Goal: Task Accomplishment & Management: Complete application form

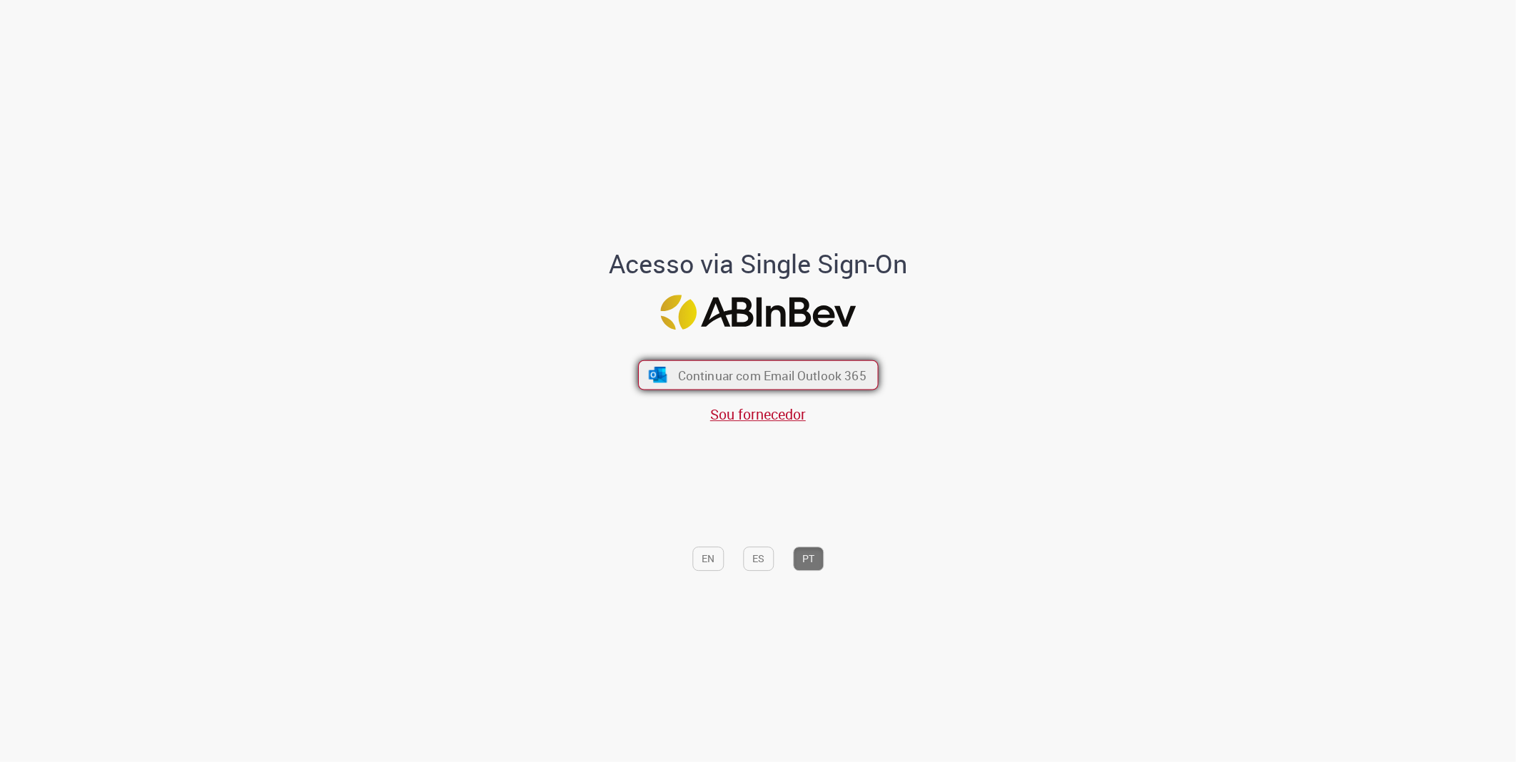
click at [715, 376] on span "Continuar com Email Outlook 365" at bounding box center [771, 375] width 188 height 16
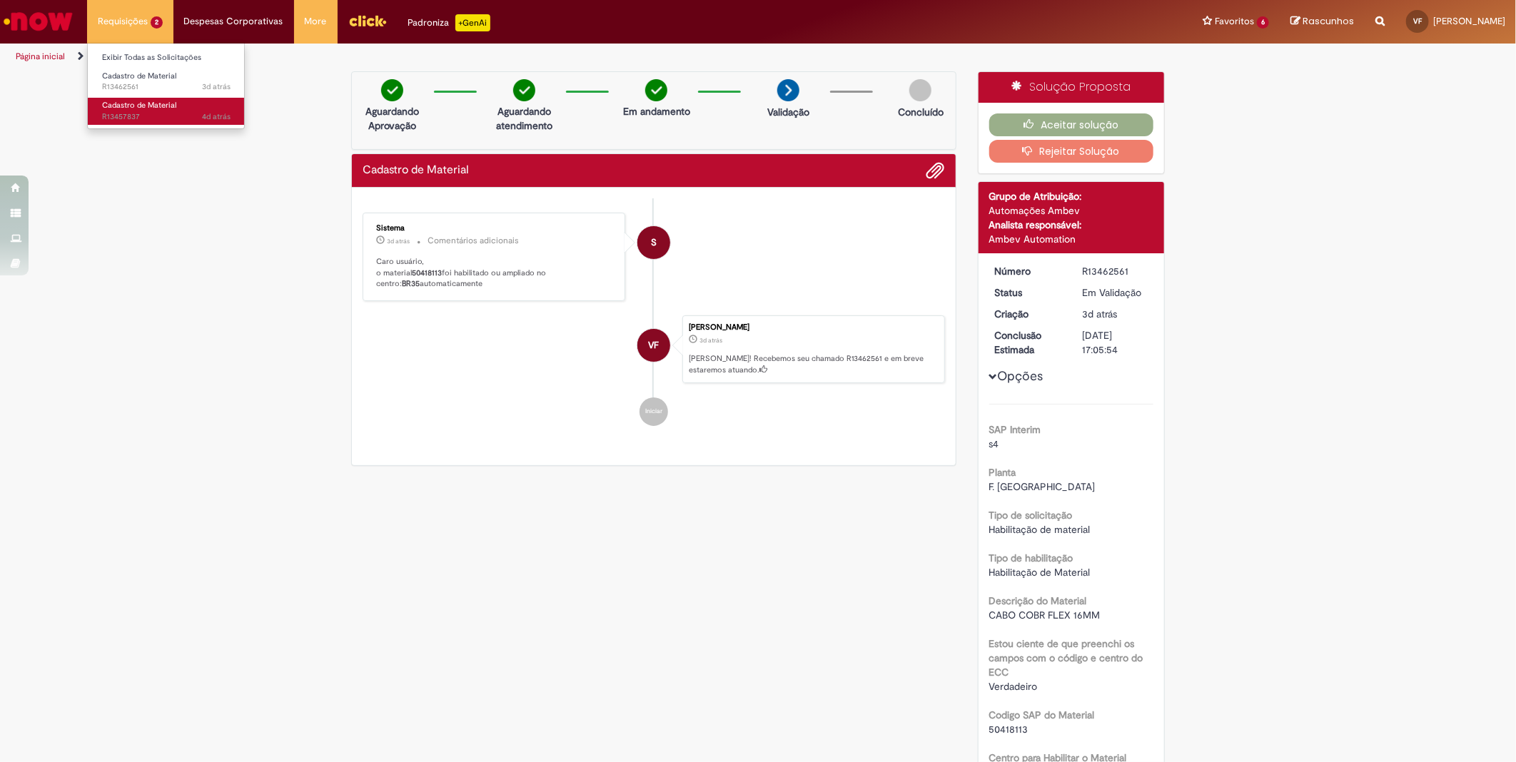
click at [134, 107] on span "Cadastro de Material" at bounding box center [139, 105] width 74 height 11
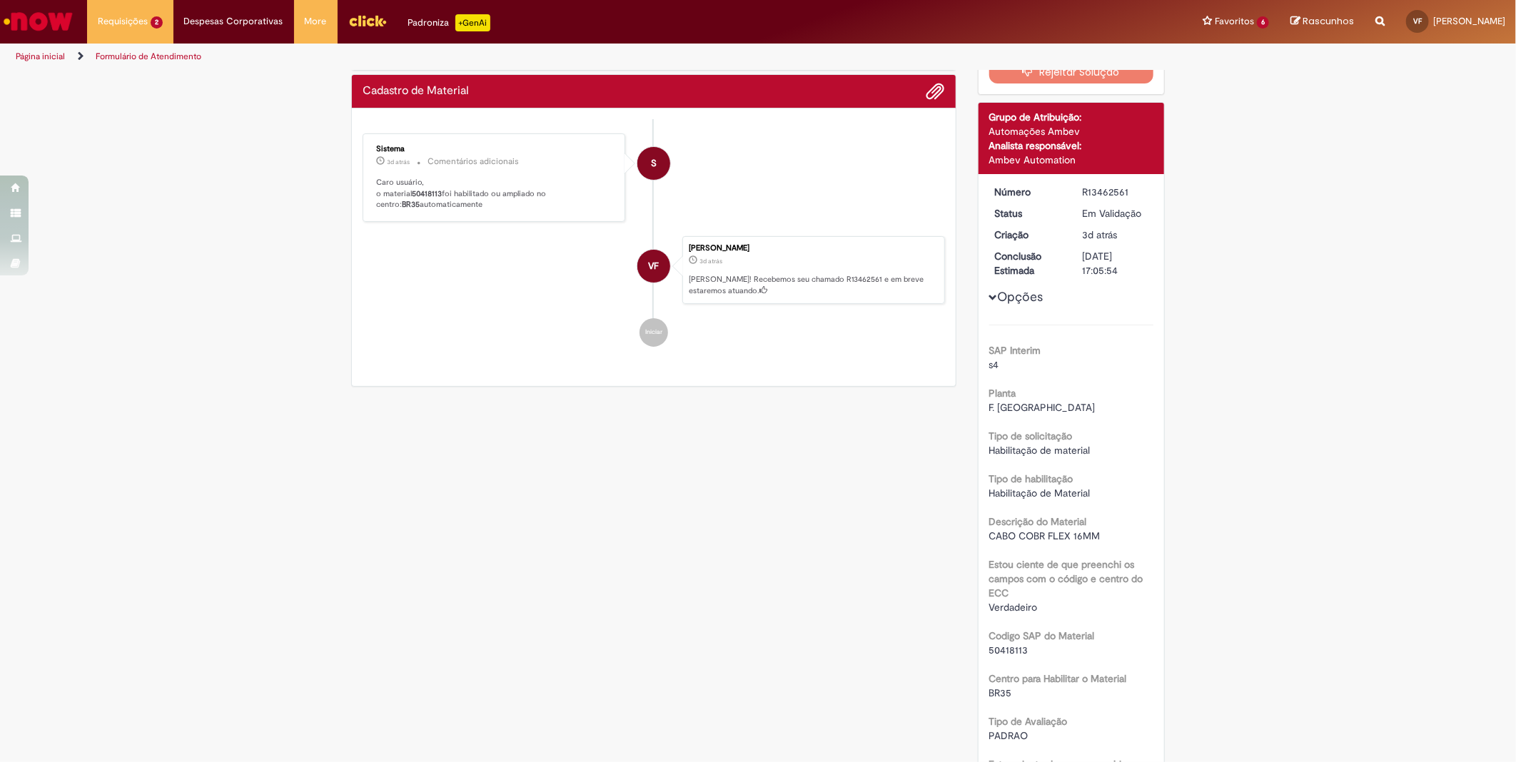
scroll to position [158, 0]
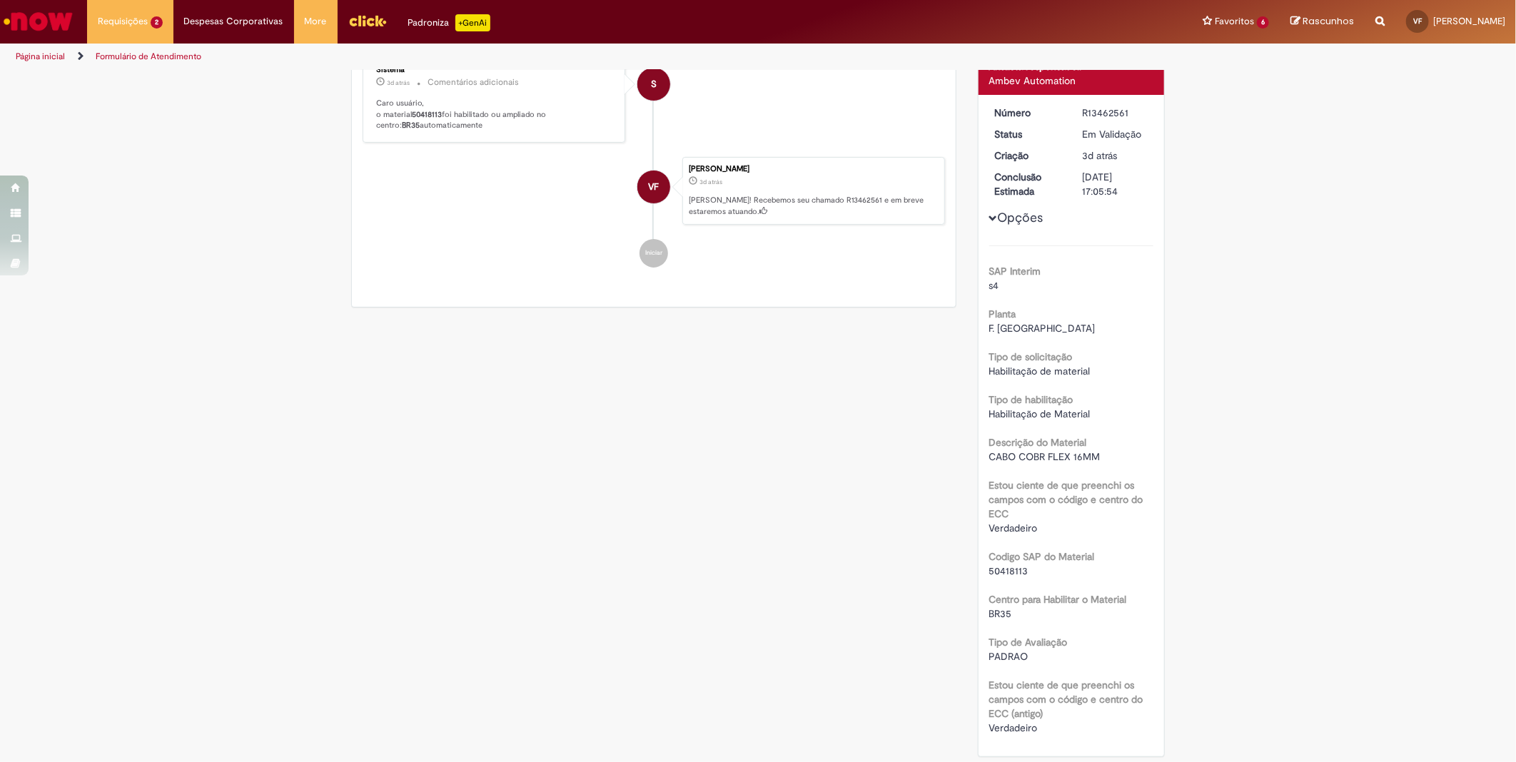
drag, startPoint x: 408, startPoint y: 273, endPoint x: 439, endPoint y: 276, distance: 31.5
click at [439, 276] on ul "S Sistema 3d atrás 3 dias atrás Comentários adicionais Caro usuário, o material…" at bounding box center [654, 161] width 583 height 243
drag, startPoint x: 439, startPoint y: 276, endPoint x: 428, endPoint y: 96, distance: 180.2
click at [428, 96] on div "Cadastro de Material Enviar S Sistema 3d atrás 3 dias atrás Comentários adicion…" at bounding box center [653, 151] width 605 height 313
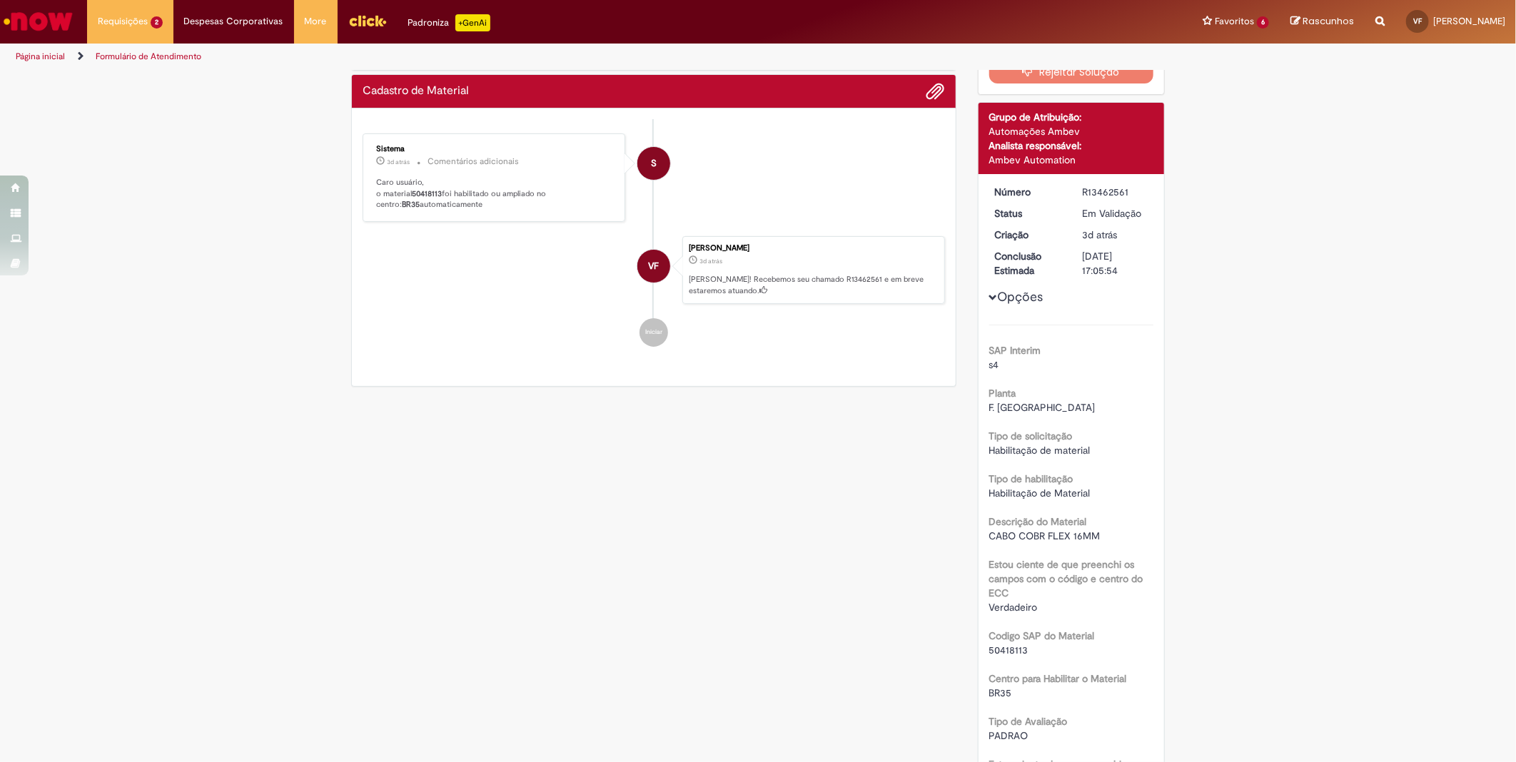
drag, startPoint x: 408, startPoint y: 191, endPoint x: 438, endPoint y: 195, distance: 30.3
click at [438, 195] on p "Caro usuário, o material 50418113 foi habilitado ou ampliado no centro: BR35 au…" at bounding box center [495, 194] width 238 height 34
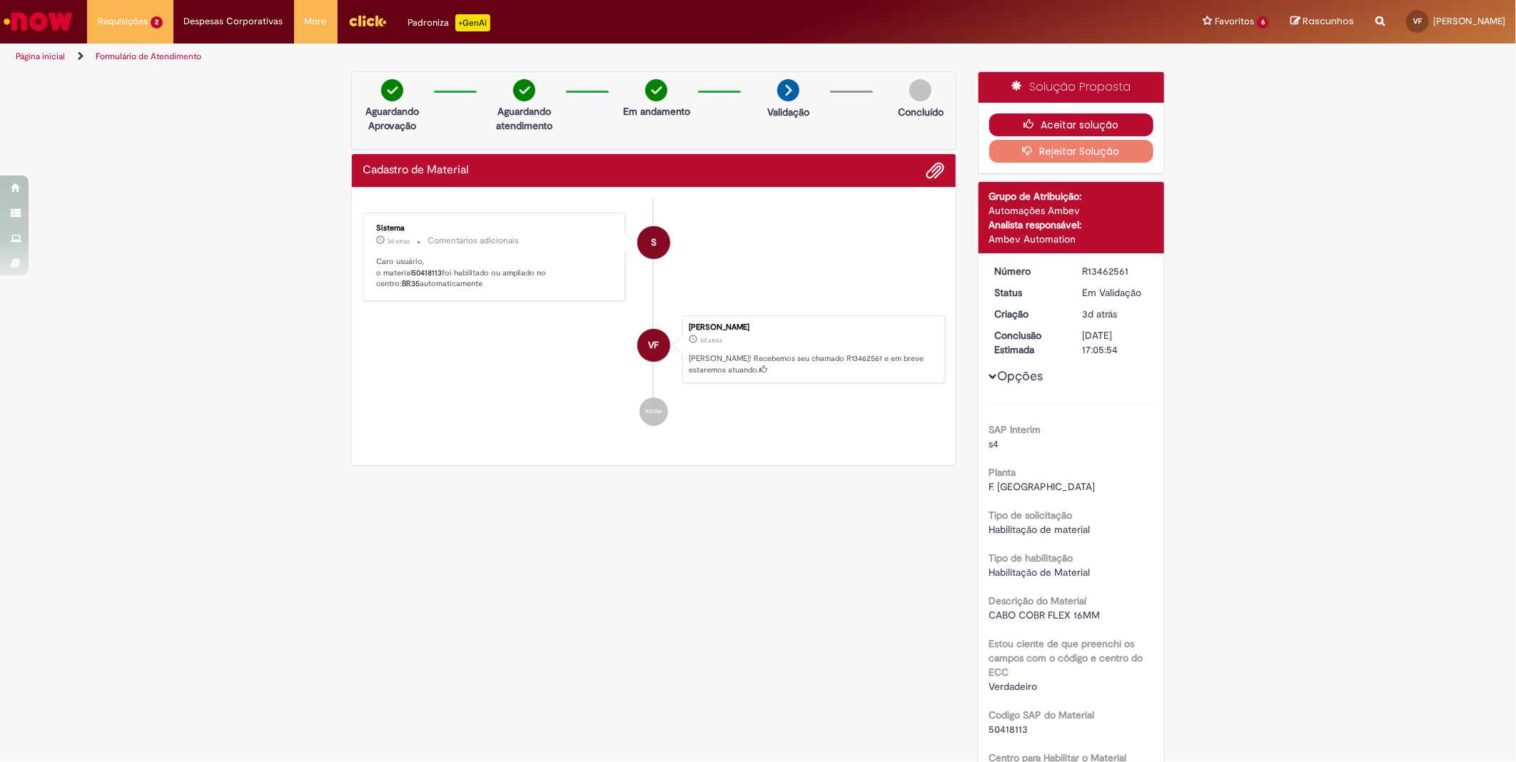
click at [1007, 125] on button "Aceitar solução" at bounding box center [1071, 125] width 165 height 23
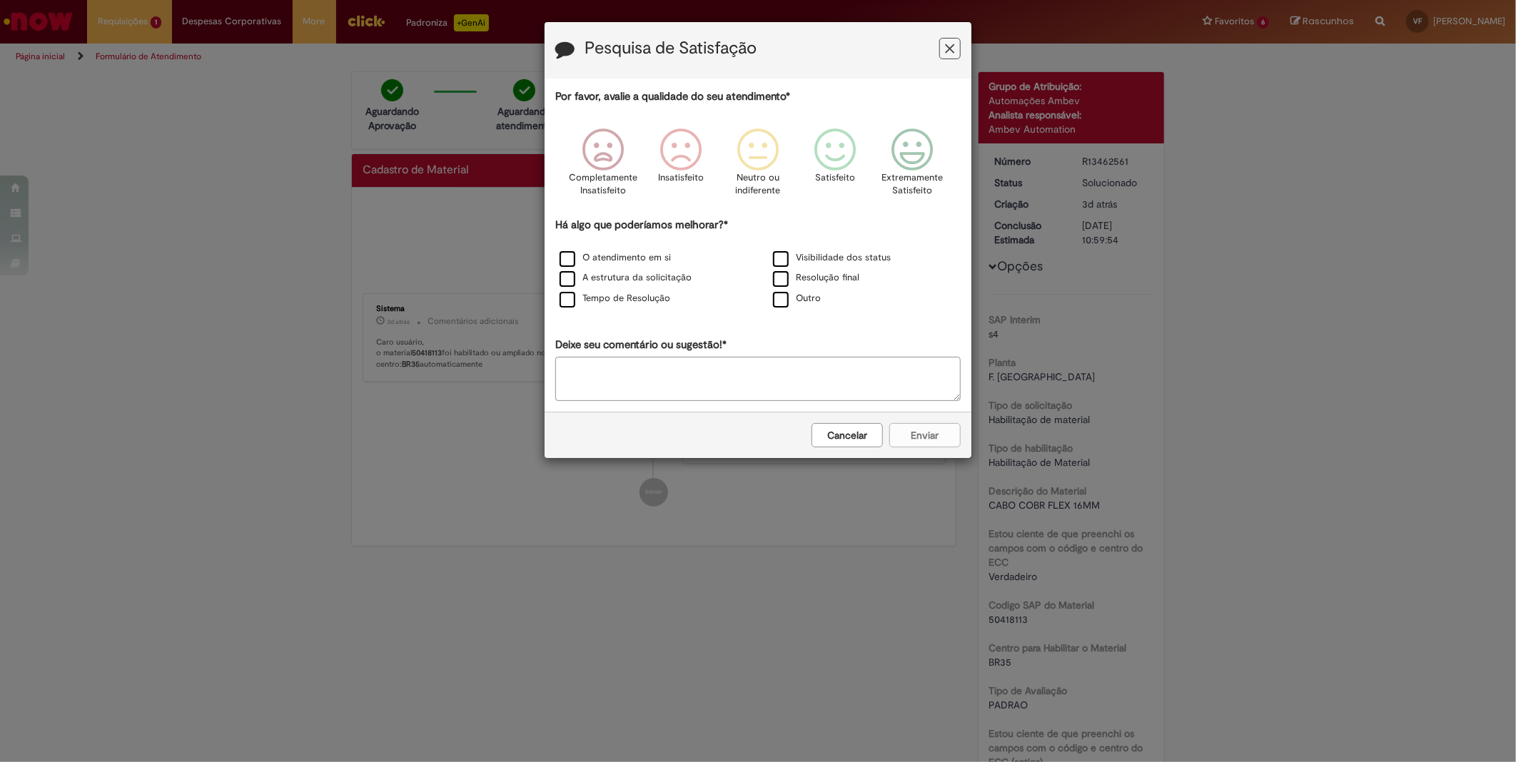
click at [942, 50] on button "Feedback" at bounding box center [949, 48] width 21 height 21
